Goal: Information Seeking & Learning: Learn about a topic

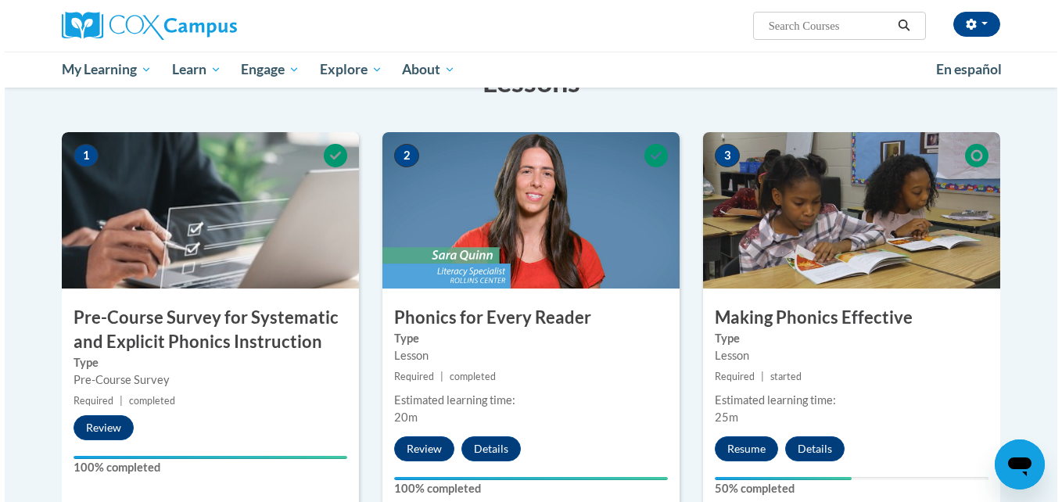
scroll to position [282, 0]
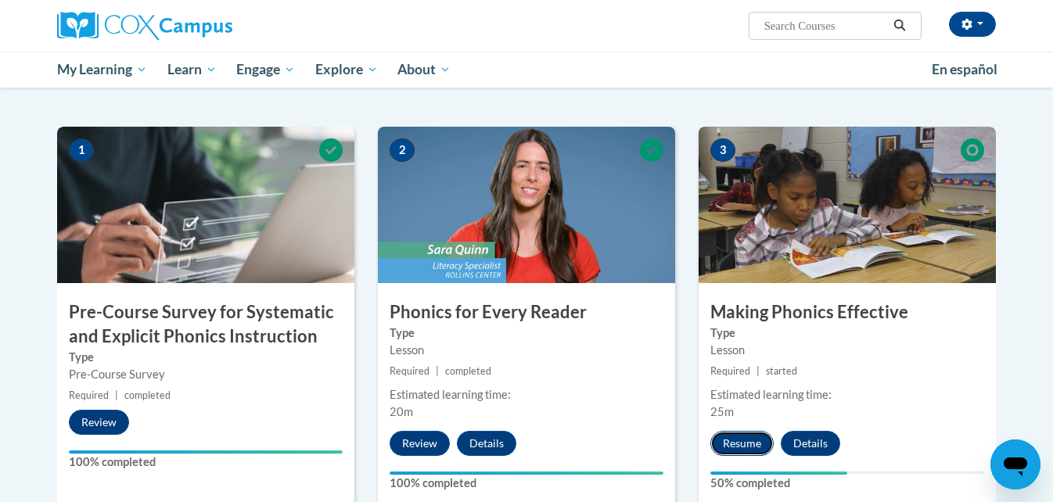
click at [763, 442] on button "Resume" at bounding box center [741, 443] width 63 height 25
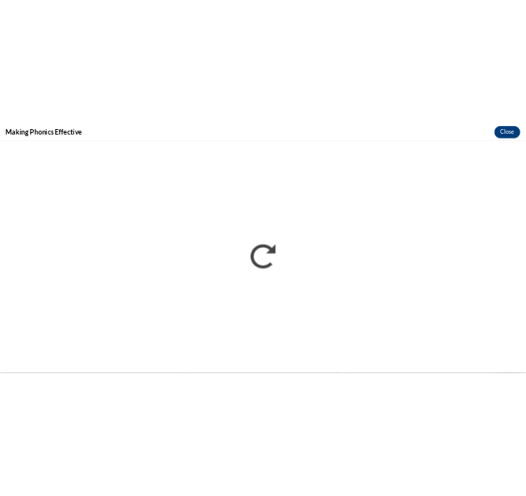
scroll to position [0, 0]
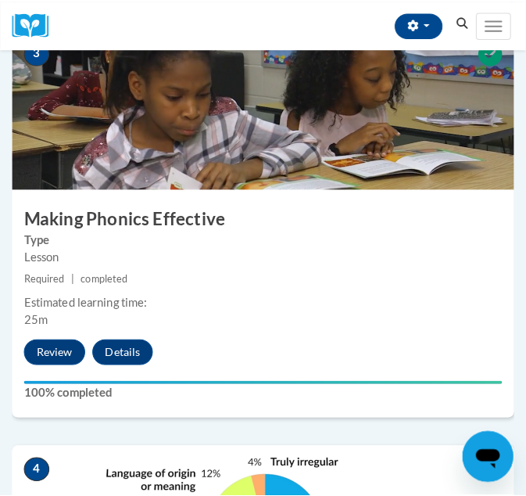
scroll to position [1593, 0]
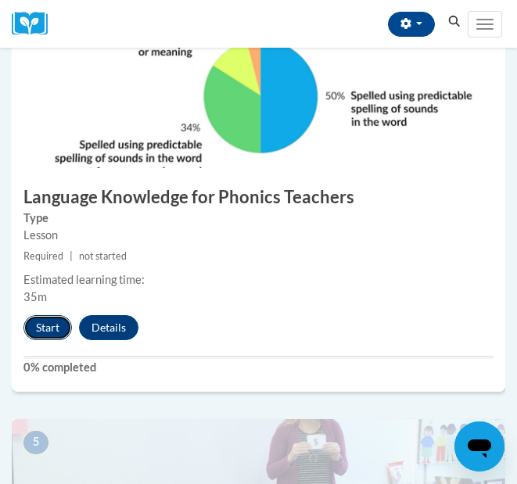
click at [45, 325] on button "Start" at bounding box center [47, 327] width 49 height 25
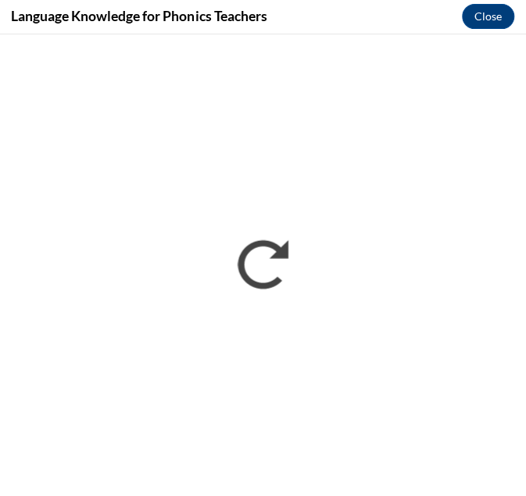
scroll to position [1591, 0]
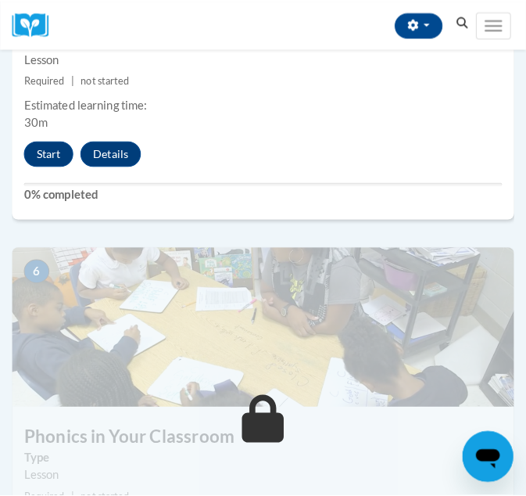
scroll to position [2190, 0]
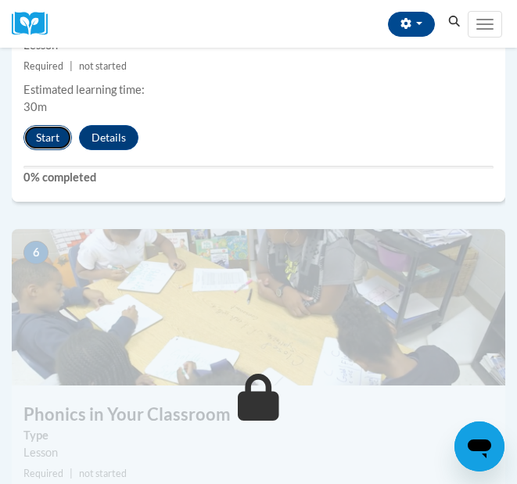
click at [44, 142] on button "Start" at bounding box center [47, 137] width 49 height 25
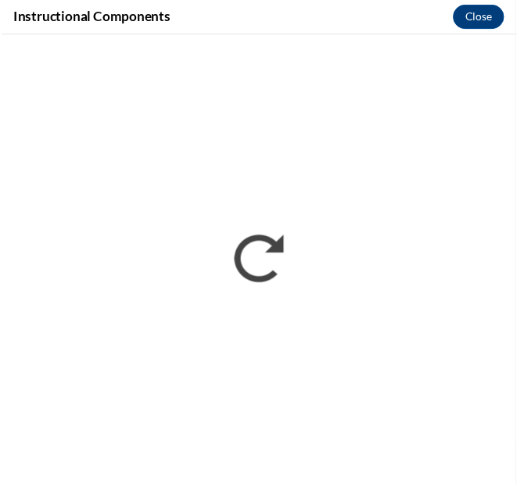
scroll to position [0, 0]
click at [510, 21] on button "Close" at bounding box center [488, 17] width 52 height 25
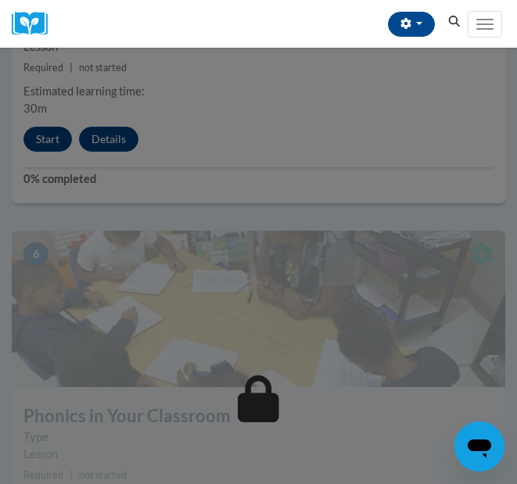
scroll to position [2187, 0]
